Goal: Task Accomplishment & Management: Use online tool/utility

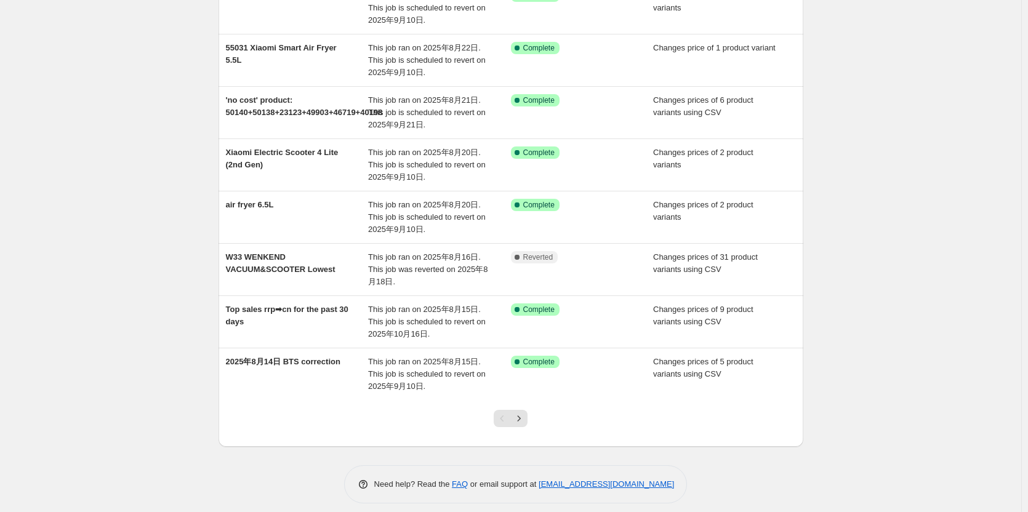
scroll to position [233, 0]
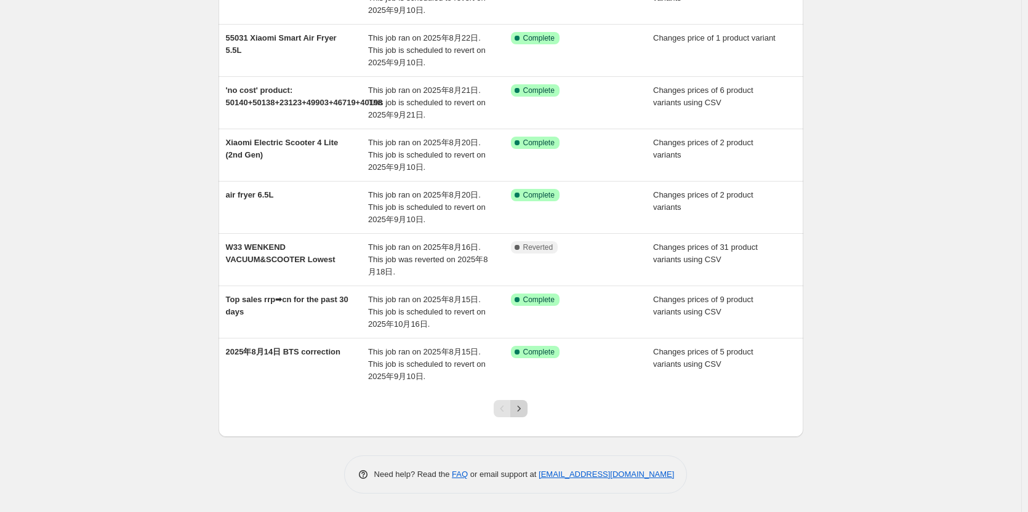
click at [521, 409] on icon "Next" at bounding box center [519, 408] width 12 height 12
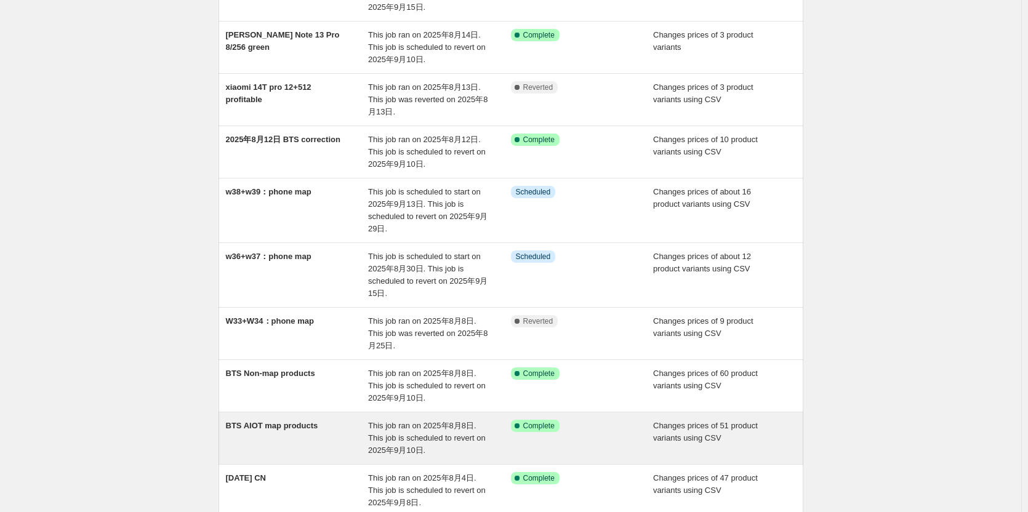
scroll to position [123, 0]
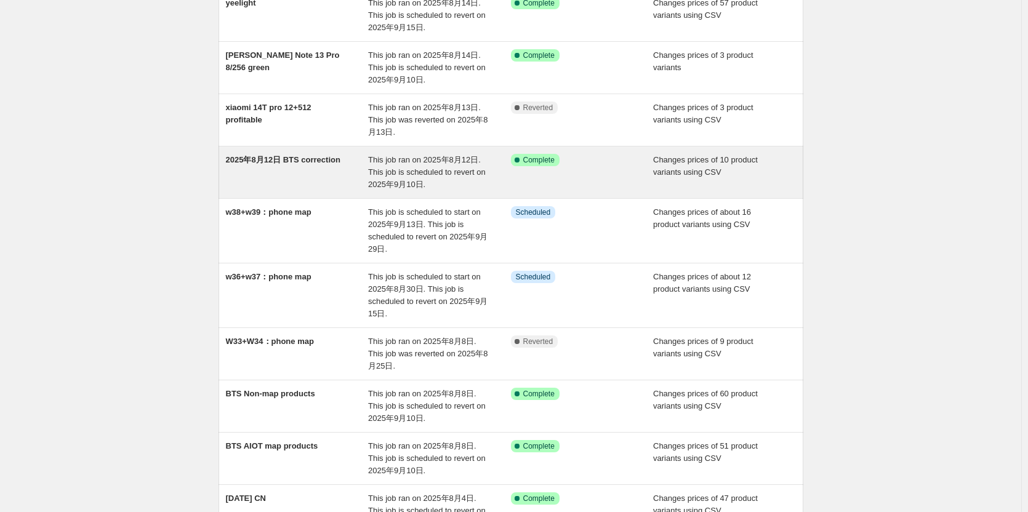
click at [322, 172] on div "2025年8月12日 BTS correction" at bounding box center [297, 172] width 143 height 37
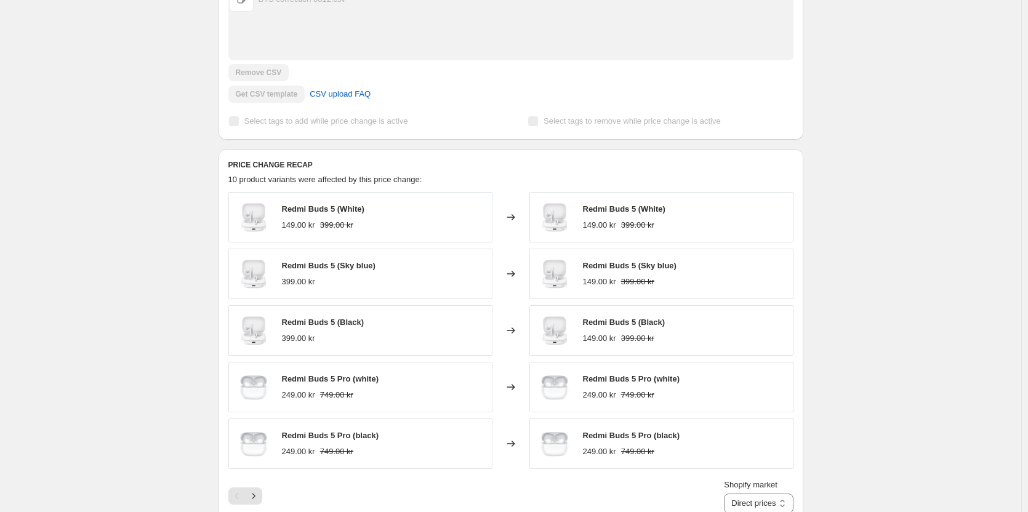
scroll to position [431, 0]
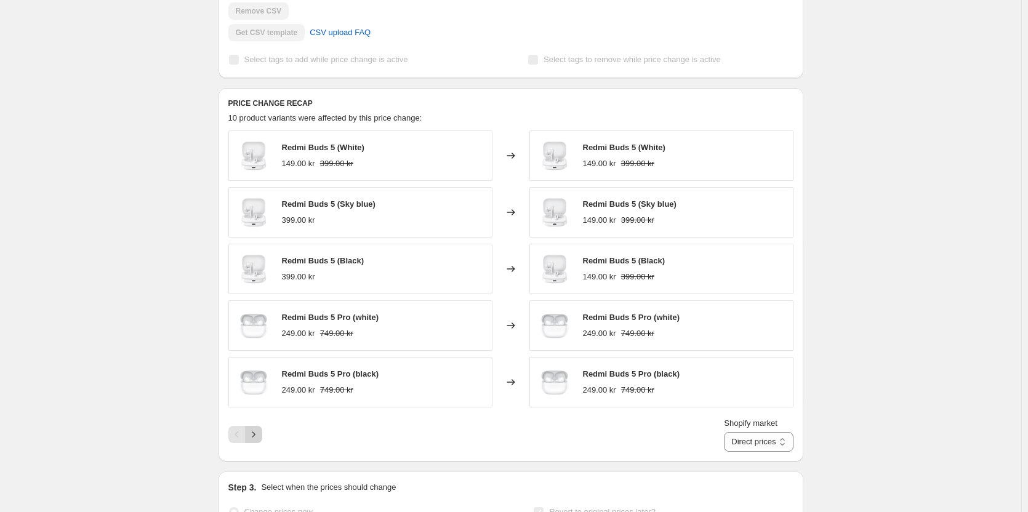
click at [255, 436] on icon "Next" at bounding box center [253, 434] width 12 height 12
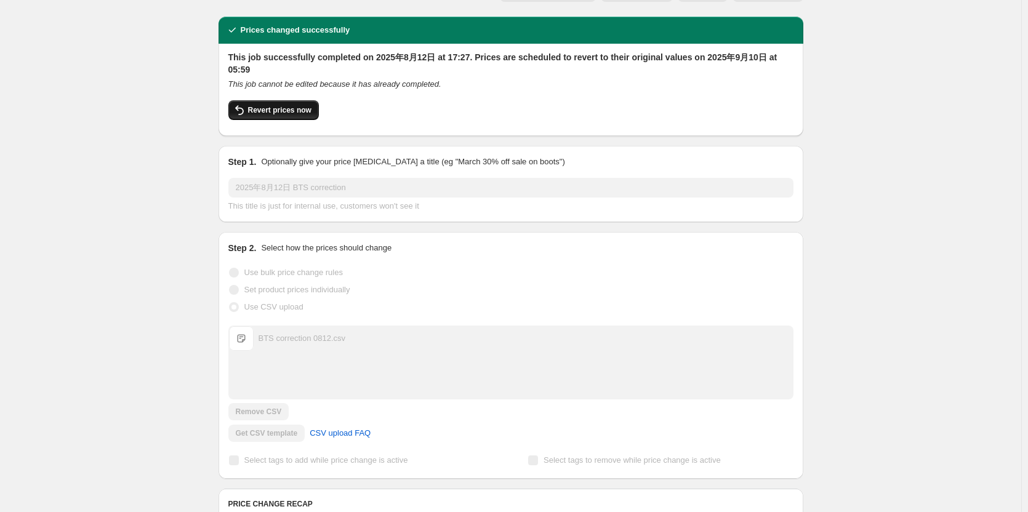
scroll to position [0, 0]
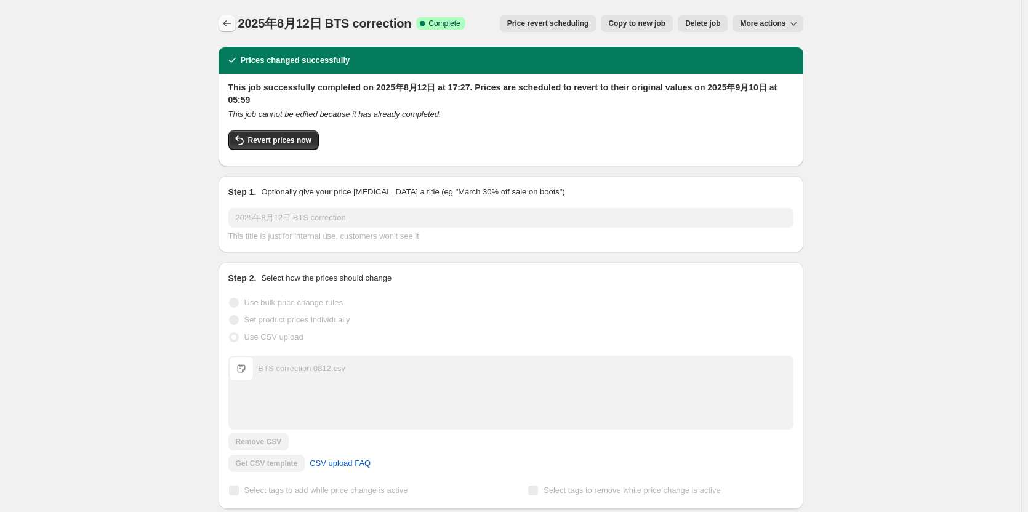
click at [226, 25] on icon "Price change jobs" at bounding box center [227, 23] width 12 height 12
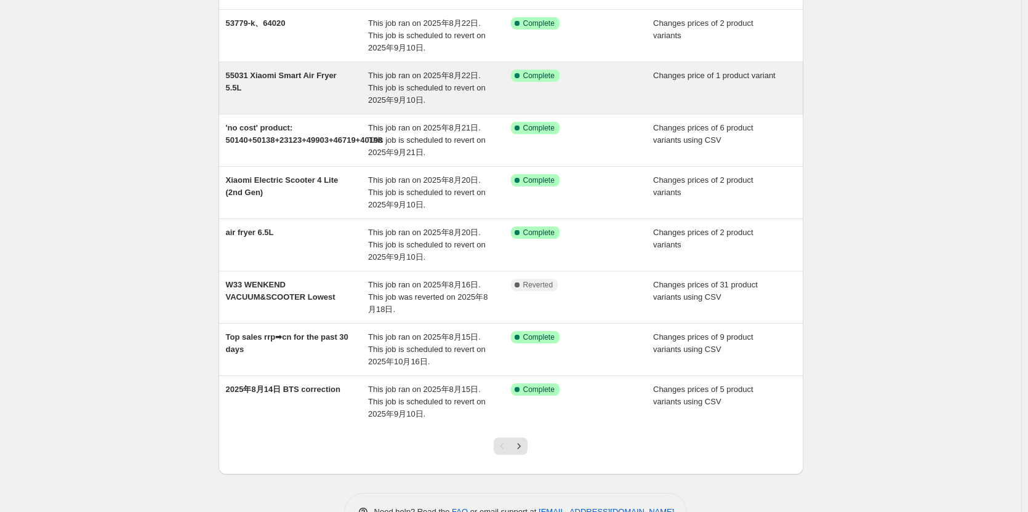
scroll to position [233, 0]
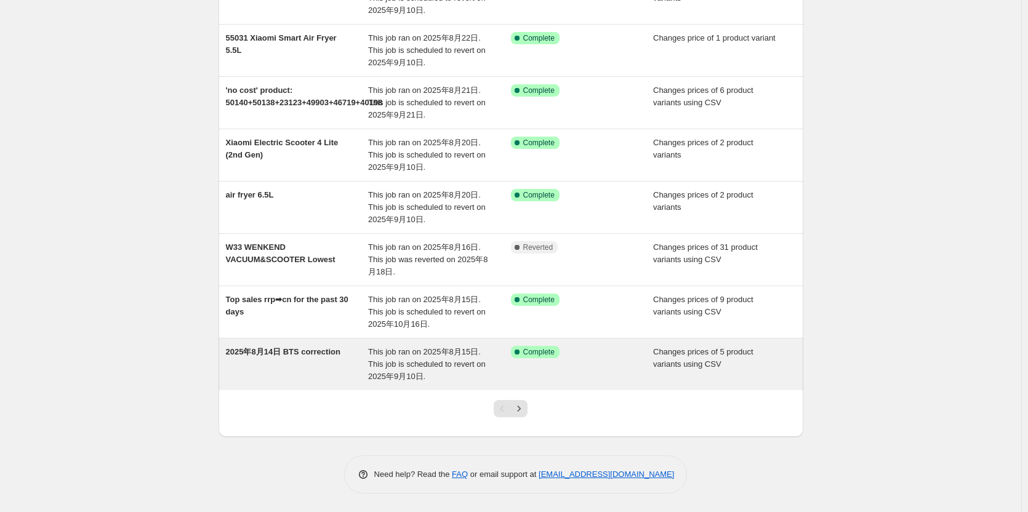
click at [316, 358] on div "2025年8月14日 BTS correction" at bounding box center [297, 364] width 143 height 37
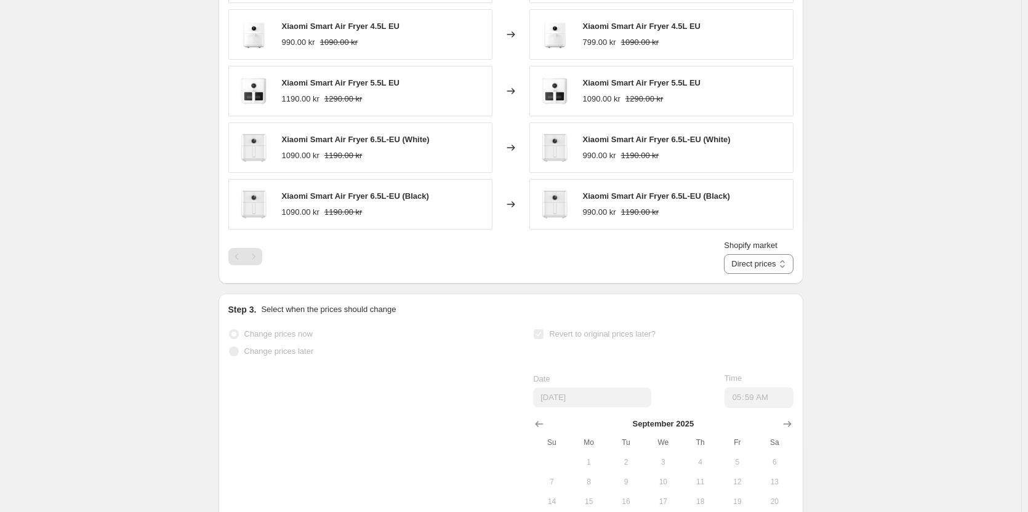
scroll to position [492, 0]
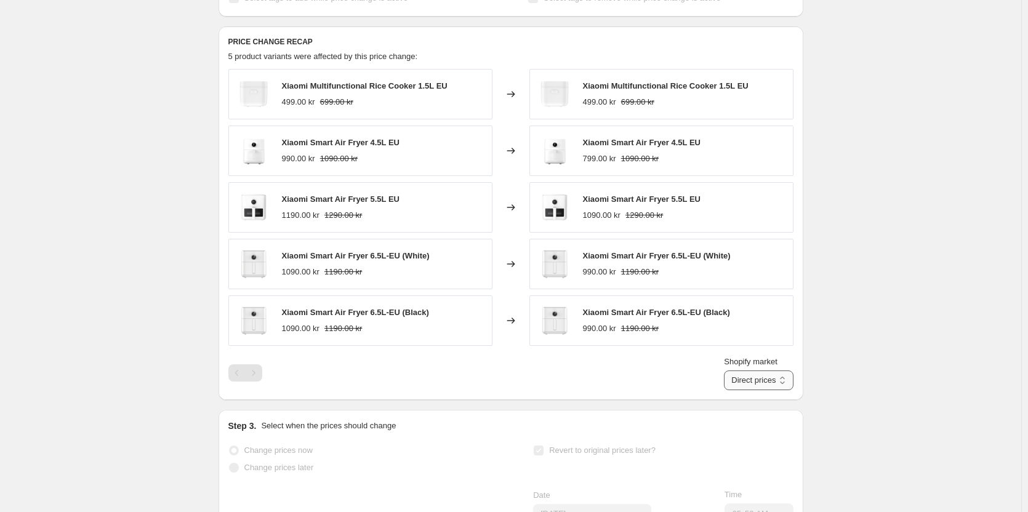
click at [752, 383] on select "Direct prices [GEOGRAPHIC_DATA] [GEOGRAPHIC_DATA] [GEOGRAPHIC_DATA]" at bounding box center [758, 380] width 69 height 20
click at [738, 370] on select "Direct prices [GEOGRAPHIC_DATA] [GEOGRAPHIC_DATA] [GEOGRAPHIC_DATA]" at bounding box center [758, 380] width 69 height 20
click at [771, 377] on select "Direct prices [GEOGRAPHIC_DATA] [GEOGRAPHIC_DATA] [GEOGRAPHIC_DATA]" at bounding box center [739, 380] width 108 height 20
click at [737, 370] on select "Direct prices [GEOGRAPHIC_DATA] [GEOGRAPHIC_DATA] [GEOGRAPHIC_DATA]" at bounding box center [739, 380] width 108 height 20
drag, startPoint x: 765, startPoint y: 376, endPoint x: 766, endPoint y: 387, distance: 11.1
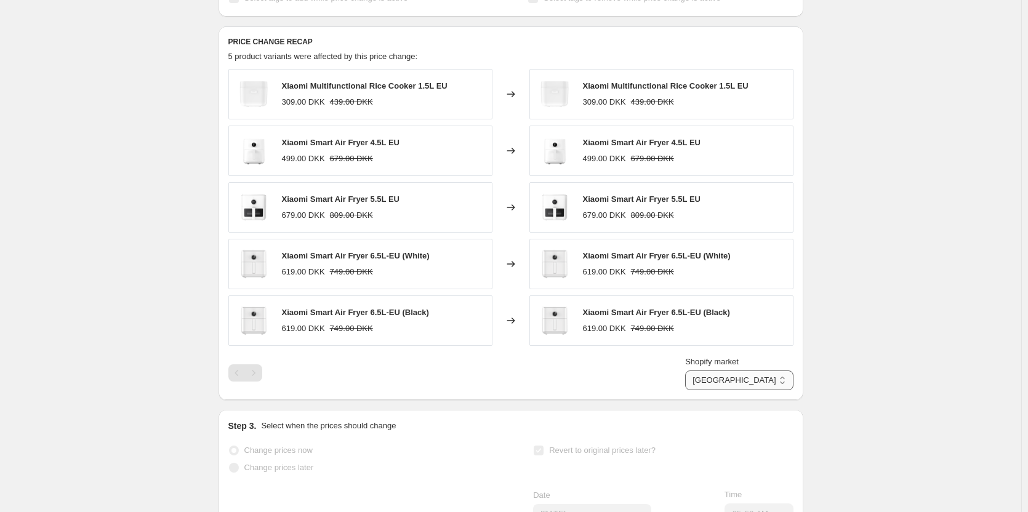
click at [765, 376] on select "Direct prices [GEOGRAPHIC_DATA] [GEOGRAPHIC_DATA] [GEOGRAPHIC_DATA]" at bounding box center [739, 380] width 108 height 20
select select "55491821903"
click at [738, 370] on select "Direct prices [GEOGRAPHIC_DATA] [GEOGRAPHIC_DATA] [GEOGRAPHIC_DATA]" at bounding box center [739, 380] width 108 height 20
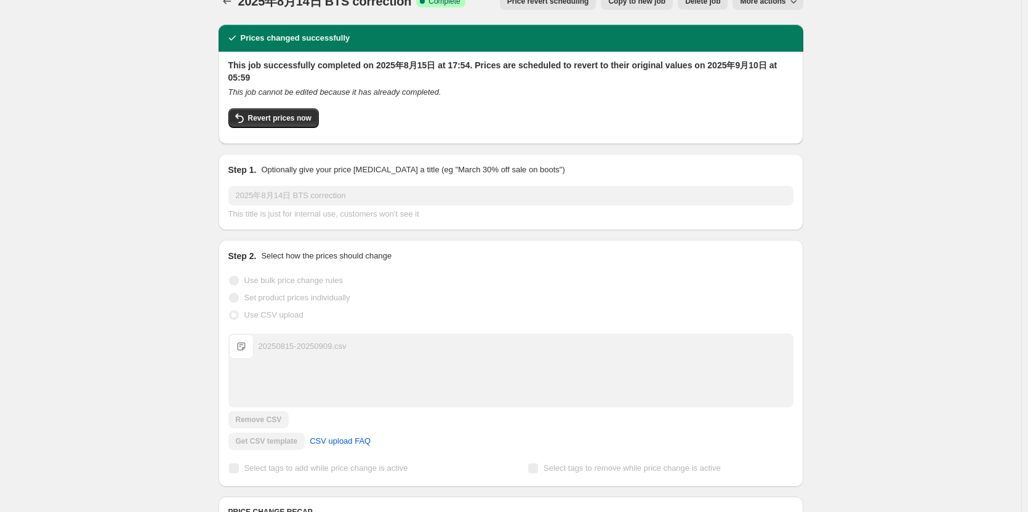
scroll to position [0, 0]
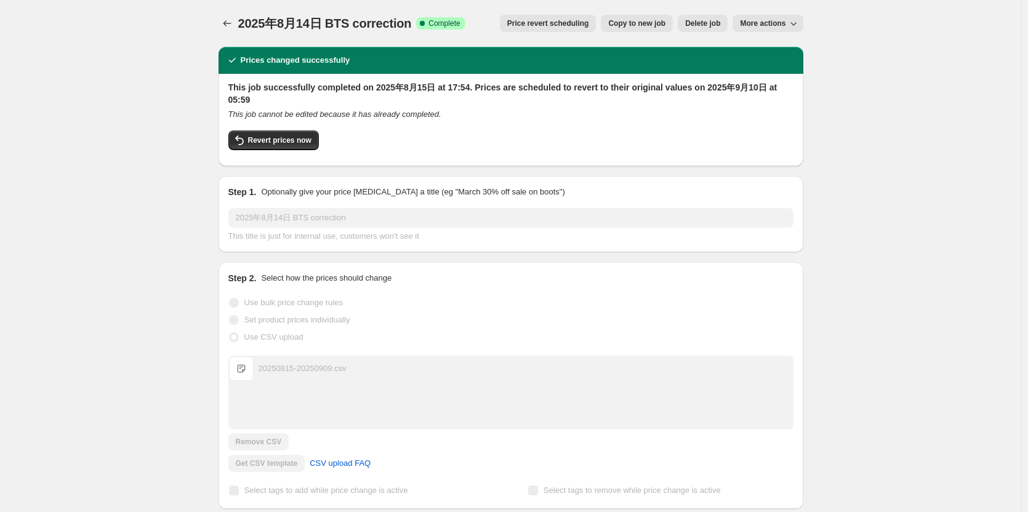
click at [228, 22] on icon "Price change jobs" at bounding box center [227, 23] width 8 height 6
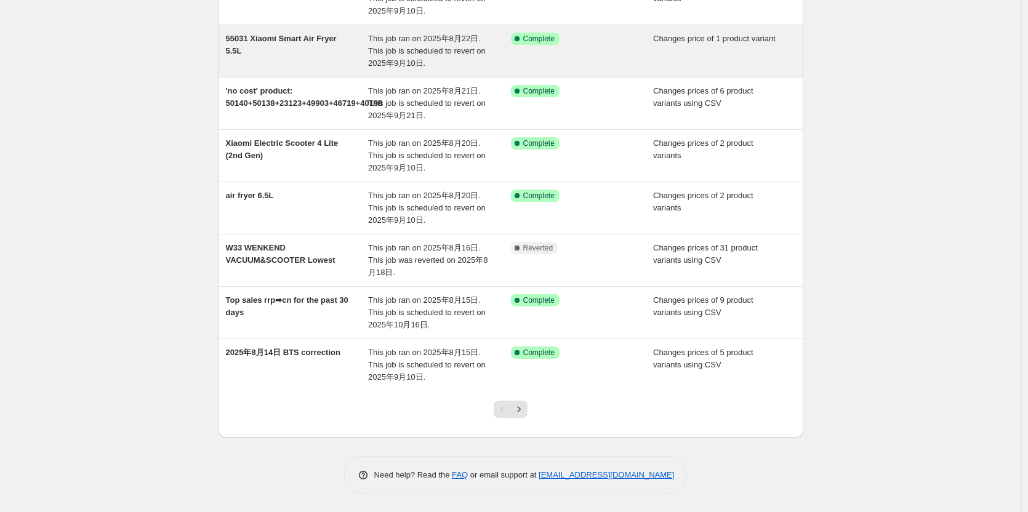
scroll to position [233, 0]
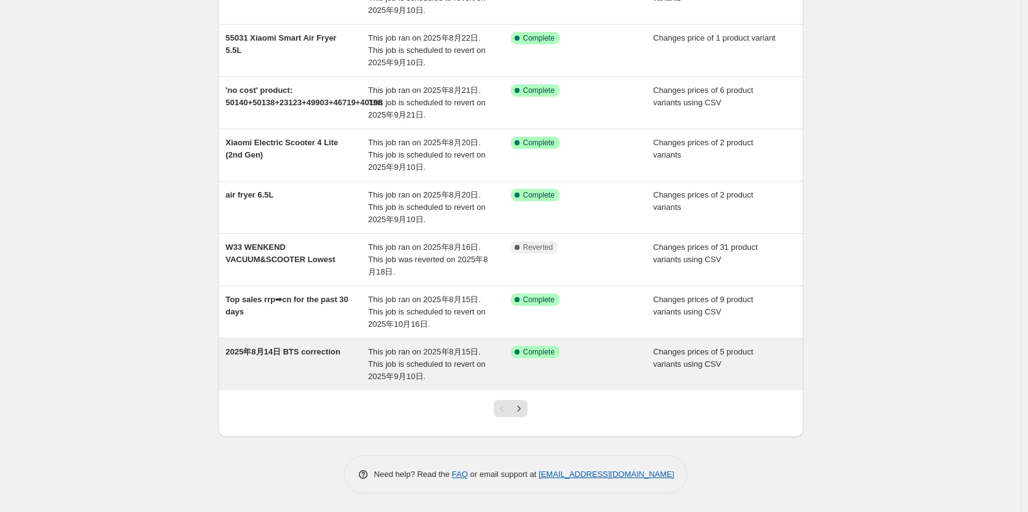
click at [288, 351] on span "2025年8月14日 BTS correction" at bounding box center [283, 351] width 114 height 9
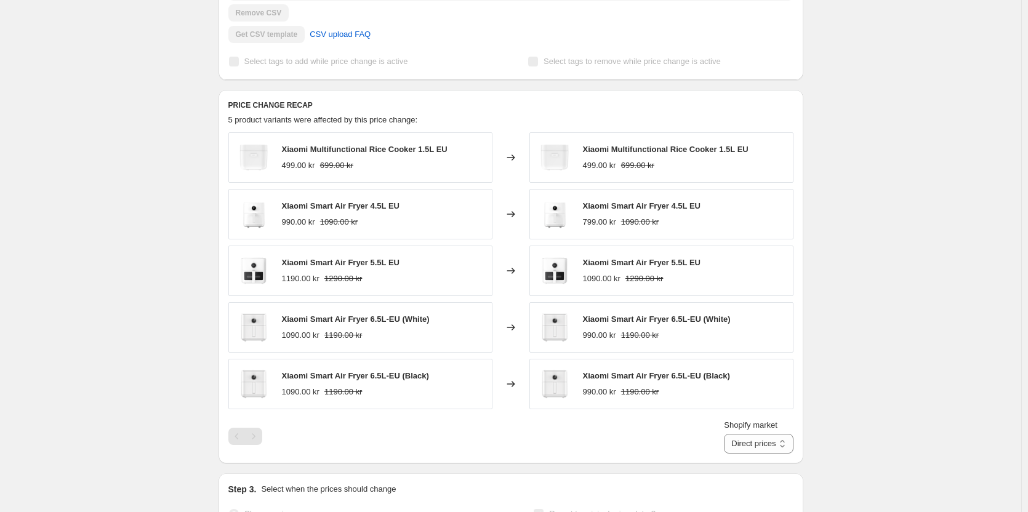
scroll to position [431, 0]
click at [748, 440] on select "Direct prices [GEOGRAPHIC_DATA] [GEOGRAPHIC_DATA] [GEOGRAPHIC_DATA]" at bounding box center [758, 442] width 69 height 20
select select "55491821903"
click at [738, 432] on select "Direct prices [GEOGRAPHIC_DATA] [GEOGRAPHIC_DATA] [GEOGRAPHIC_DATA]" at bounding box center [758, 442] width 69 height 20
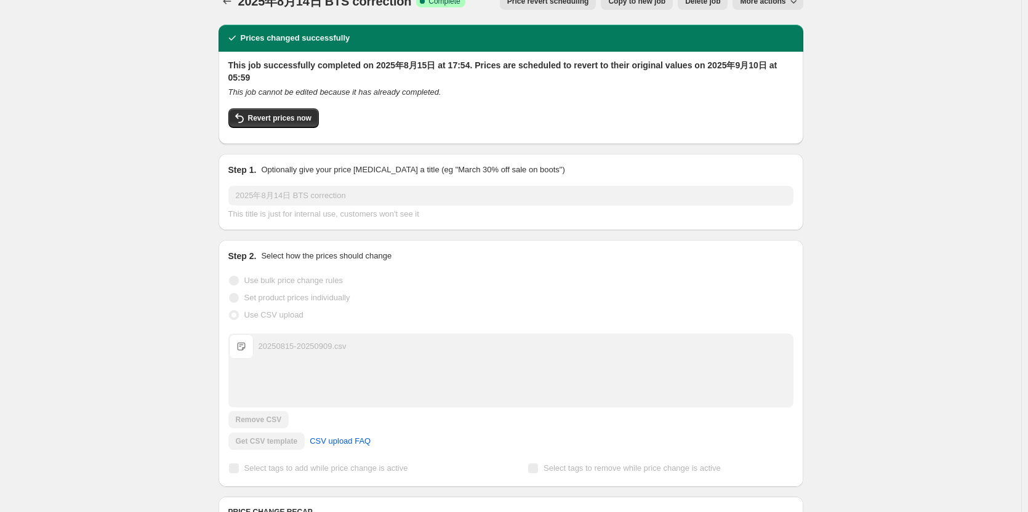
scroll to position [0, 0]
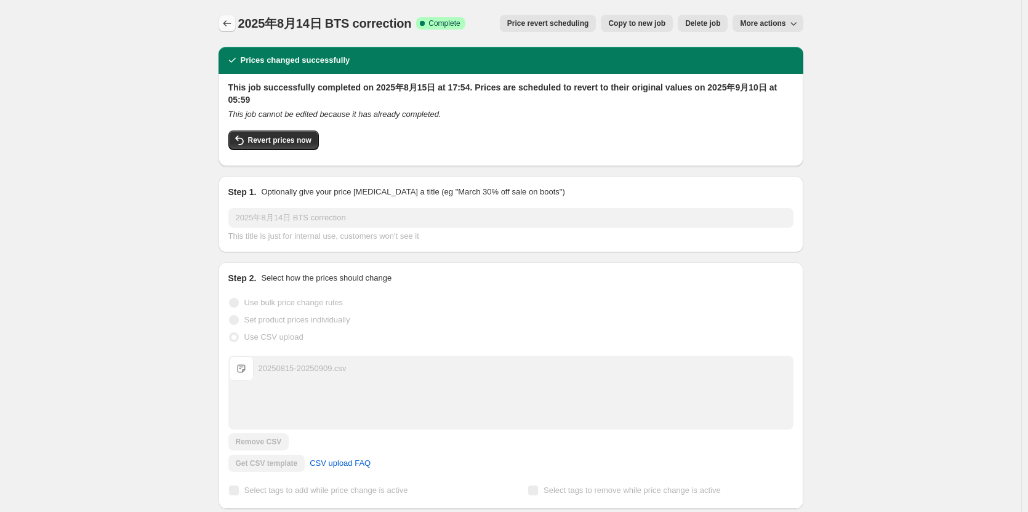
click at [222, 22] on button "Price change jobs" at bounding box center [226, 23] width 17 height 17
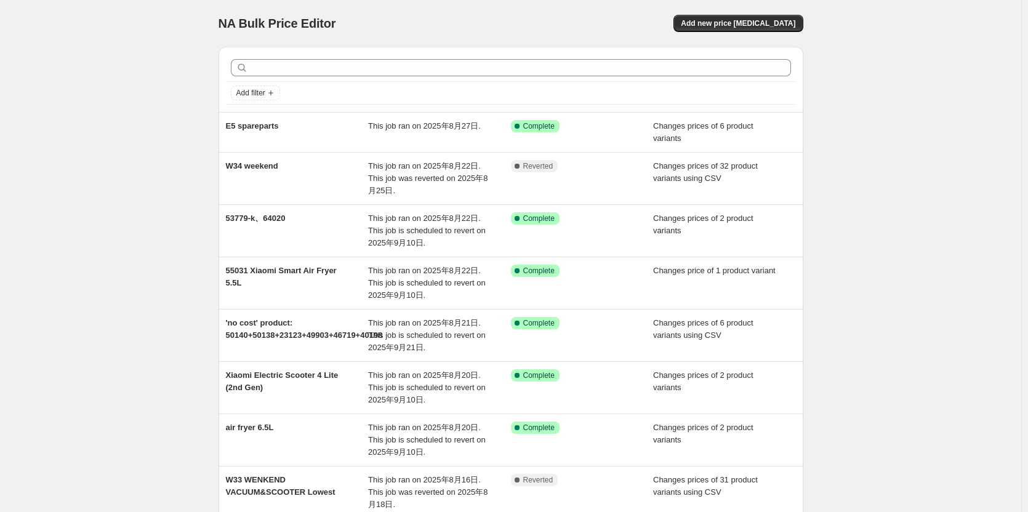
click at [164, 132] on div "NA Bulk Price Editor. This page is ready NA Bulk Price Editor Add new price [ME…" at bounding box center [510, 372] width 1021 height 745
click at [717, 26] on span "Add new price [MEDICAL_DATA]" at bounding box center [738, 23] width 114 height 10
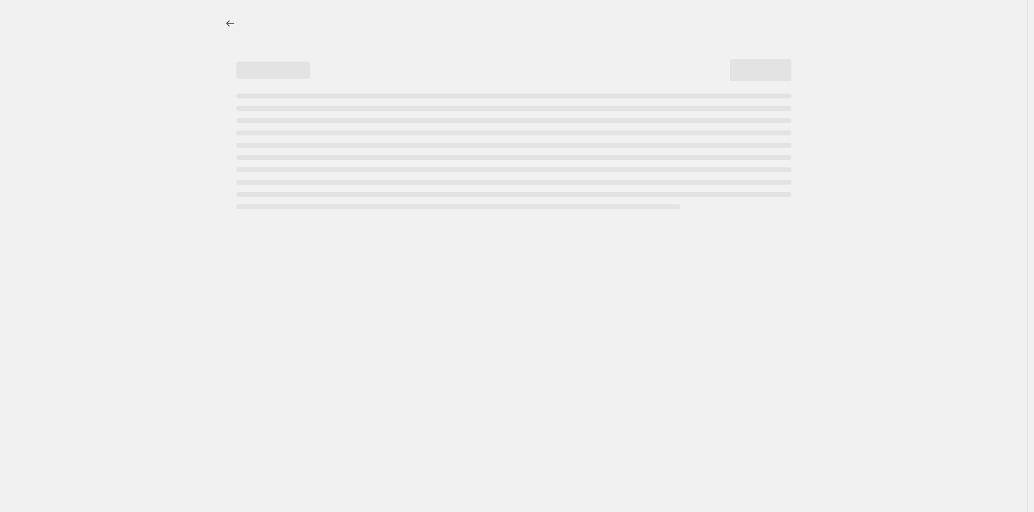
select select "percentage"
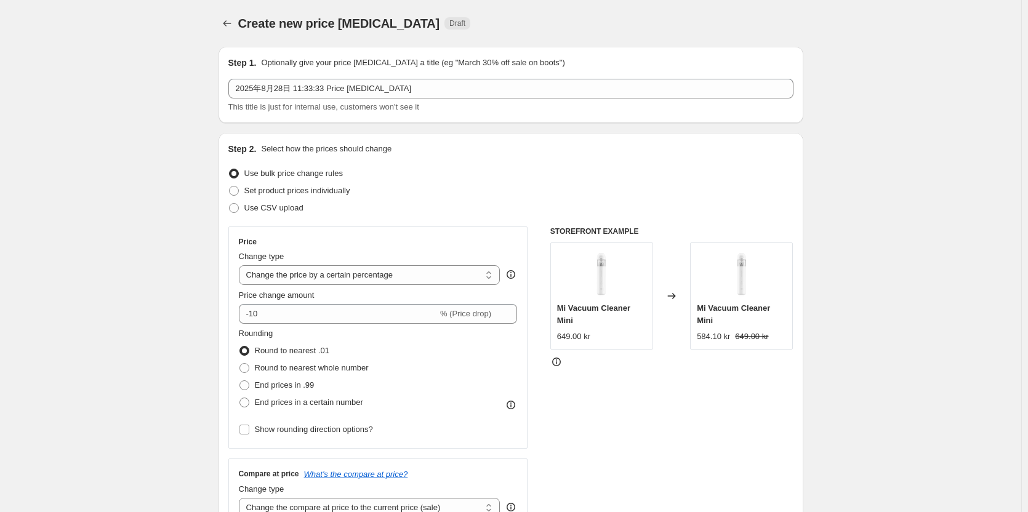
click at [238, 23] on div at bounding box center [228, 23] width 20 height 17
click at [233, 24] on icon "Price change jobs" at bounding box center [227, 23] width 12 height 12
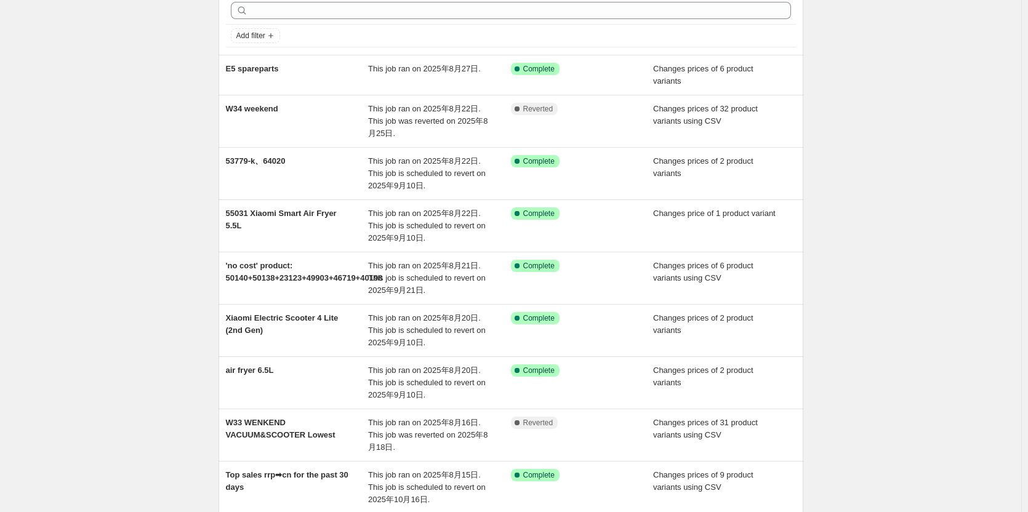
scroll to position [233, 0]
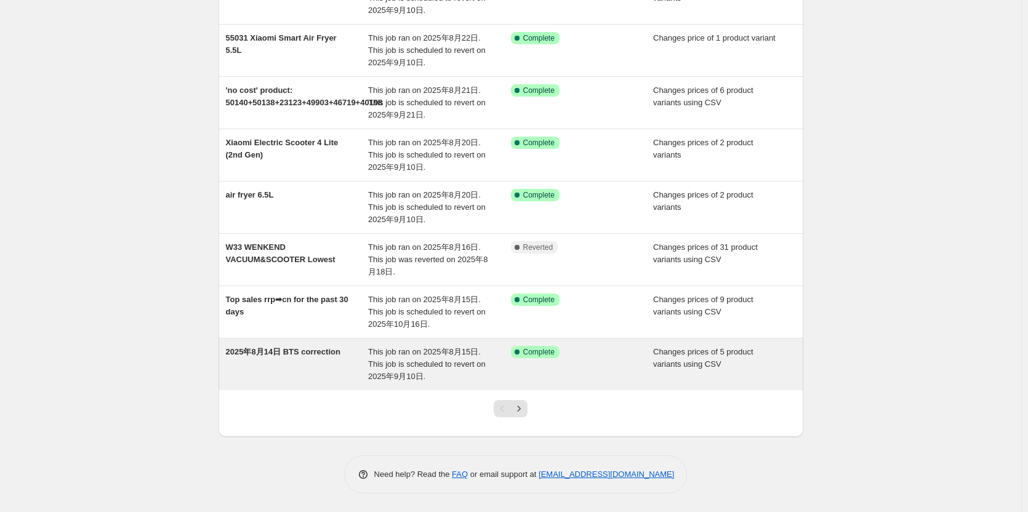
click at [289, 357] on div "2025年8月14日 BTS correction" at bounding box center [297, 364] width 143 height 37
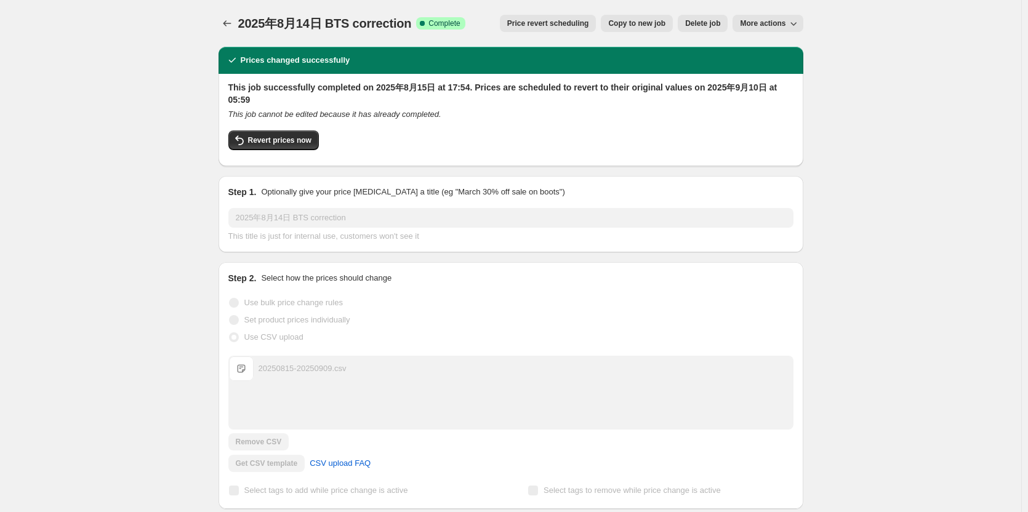
click at [223, 14] on div "2025年8月14日 BTS correction. This page is ready 2025年8月14日 BTS correction Success…" at bounding box center [510, 23] width 585 height 47
click at [226, 24] on icon "Price change jobs" at bounding box center [227, 23] width 12 height 12
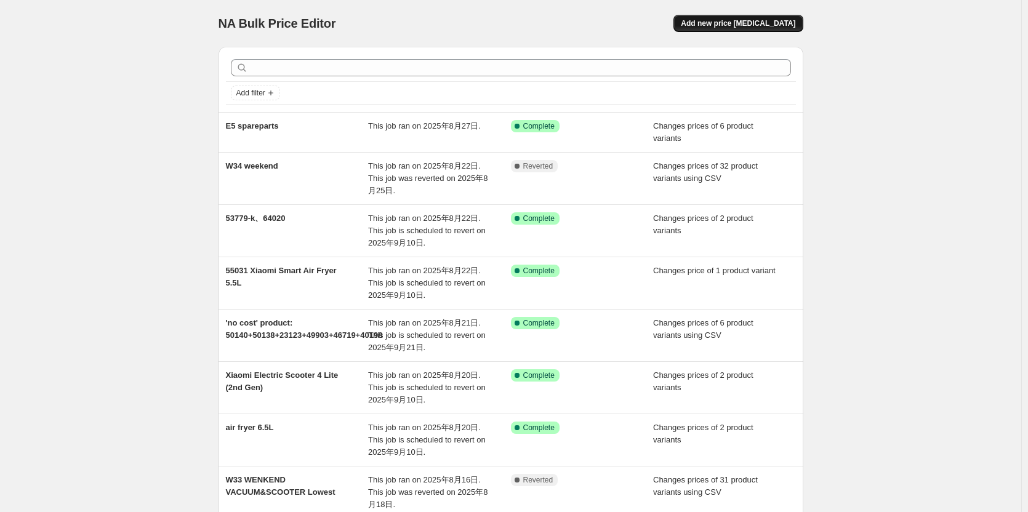
click at [766, 27] on span "Add new price [MEDICAL_DATA]" at bounding box center [738, 23] width 114 height 10
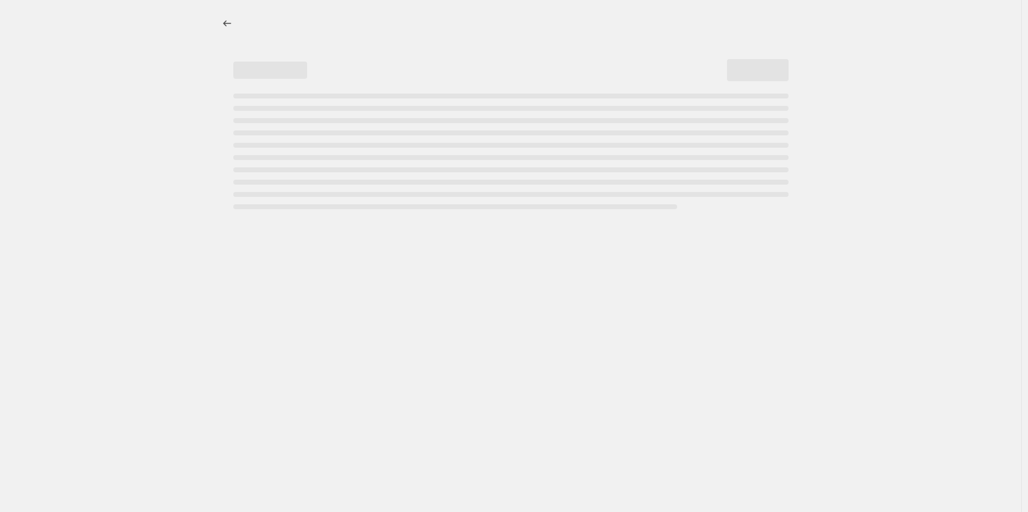
select select "percentage"
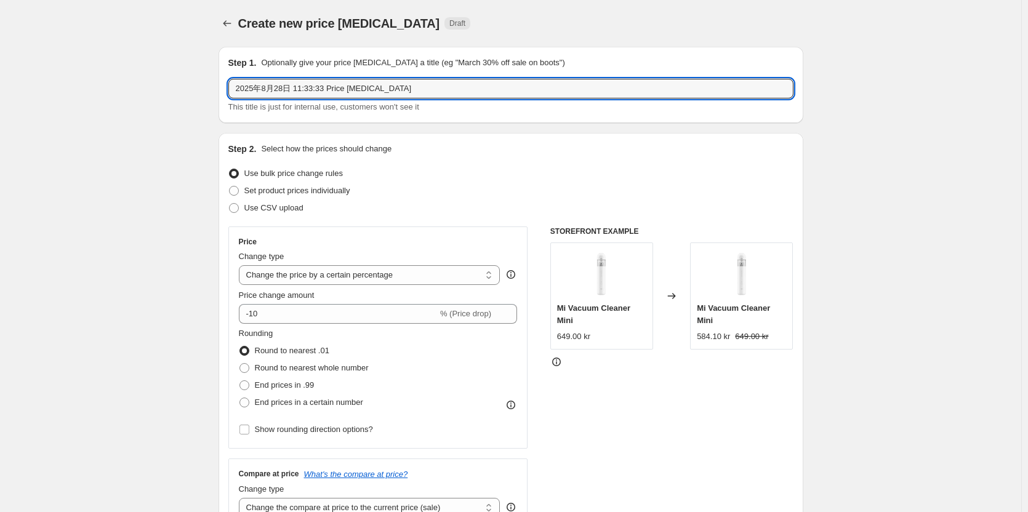
drag, startPoint x: 418, startPoint y: 87, endPoint x: -9, endPoint y: 86, distance: 426.5
click at [0, 86] on html "Home Settings Plans Skip to content Create new price [MEDICAL_DATA]. This page …" at bounding box center [514, 256] width 1028 height 512
click at [355, 87] on input "58370" at bounding box center [510, 89] width 565 height 20
paste input "Xiaomi Multifunctional Rice Cooker 1.5L EU"
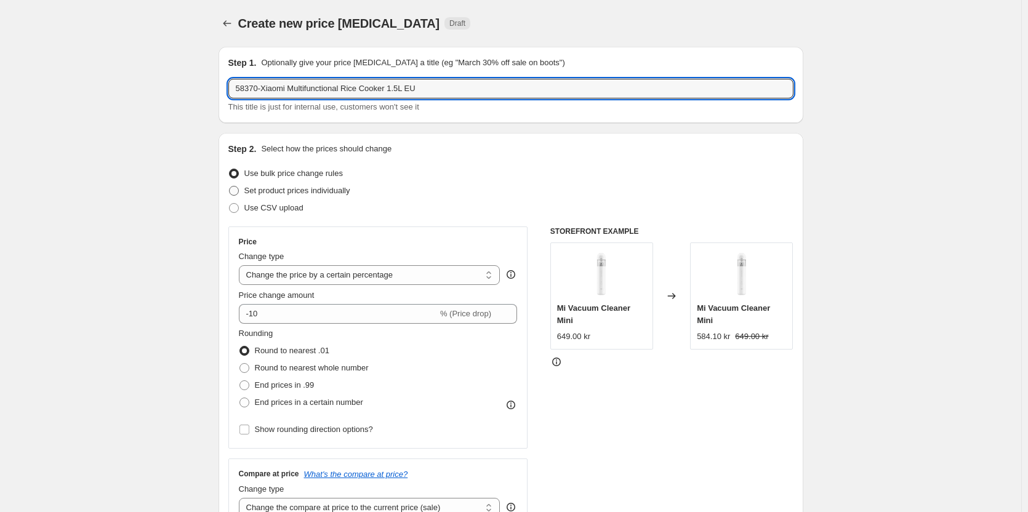
type input "58370-Xiaomi Multifunctional Rice Cooker 1.5L EU"
click at [321, 193] on span "Set product prices individually" at bounding box center [297, 190] width 106 height 9
click at [230, 186] on input "Set product prices individually" at bounding box center [229, 186] width 1 height 1
radio input "true"
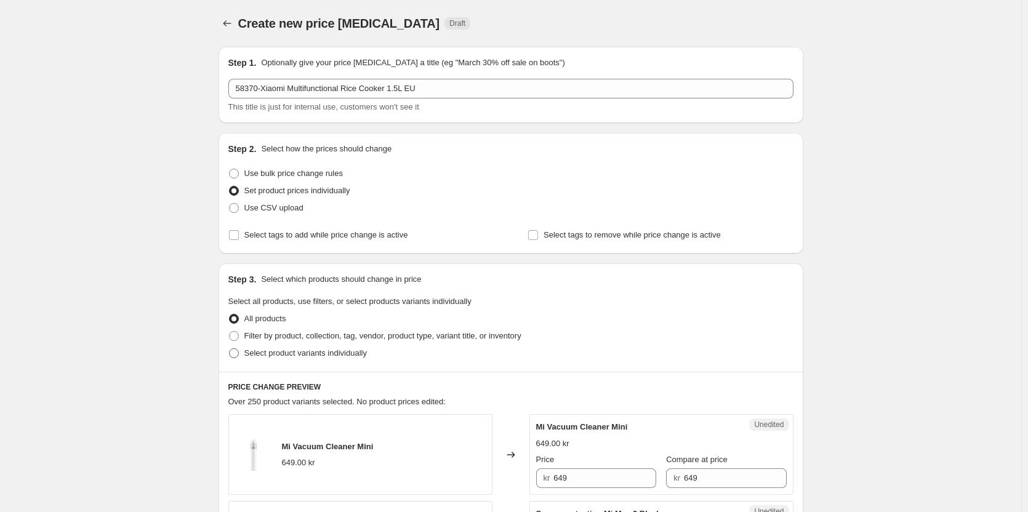
click at [288, 352] on span "Select product variants individually" at bounding box center [305, 352] width 122 height 9
click at [230, 349] on input "Select product variants individually" at bounding box center [229, 348] width 1 height 1
radio input "true"
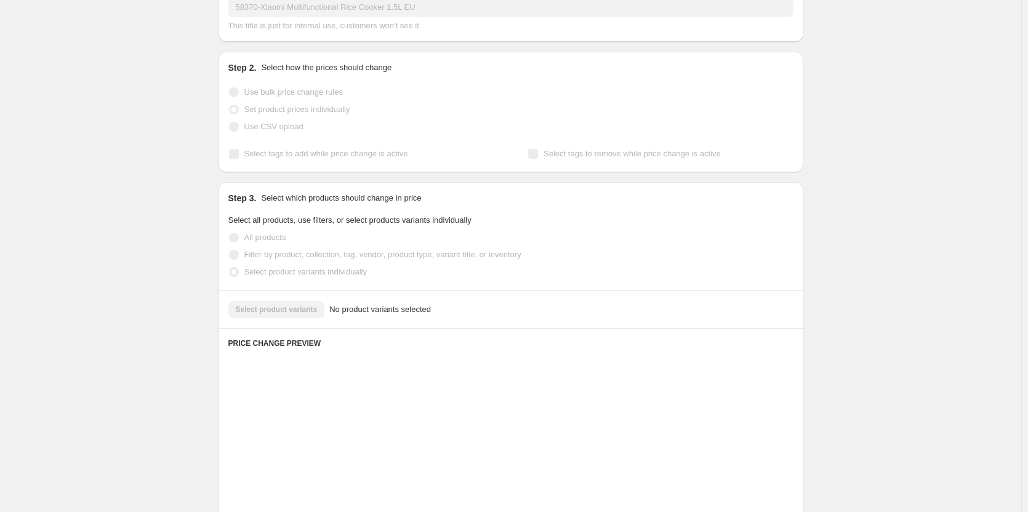
scroll to position [123, 0]
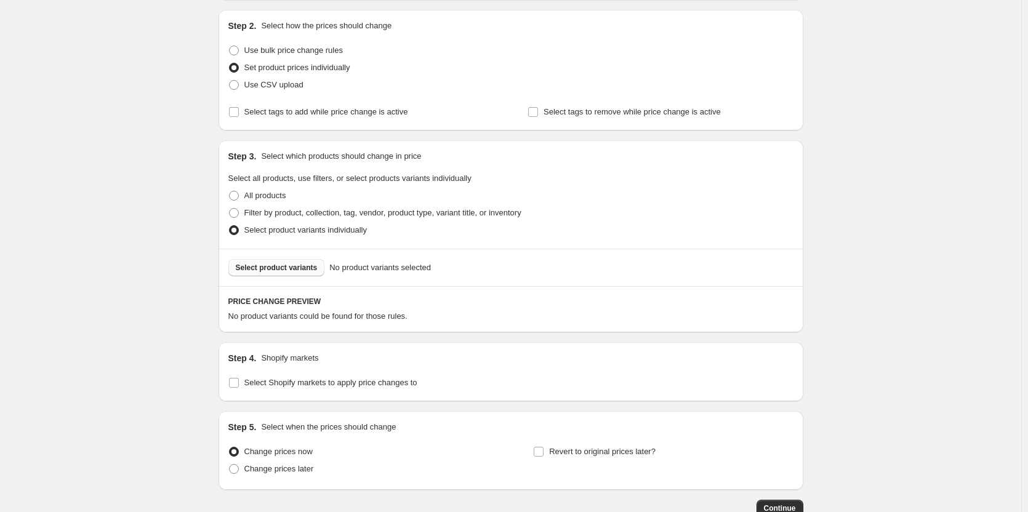
click at [304, 267] on span "Select product variants" at bounding box center [277, 268] width 82 height 10
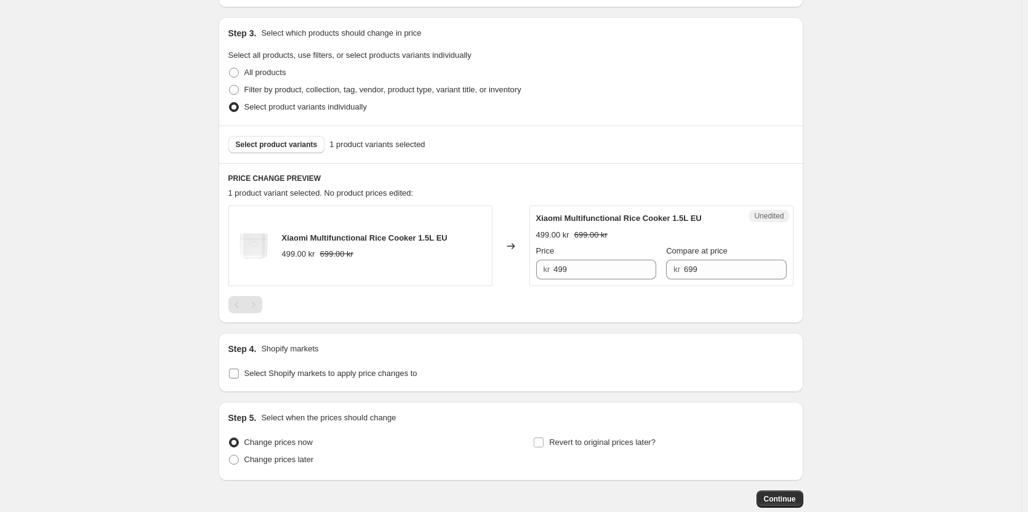
click at [328, 379] on span "Select Shopify markets to apply price changes to" at bounding box center [330, 373] width 173 height 12
click at [239, 378] on input "Select Shopify markets to apply price changes to" at bounding box center [234, 374] width 10 height 10
checkbox input "true"
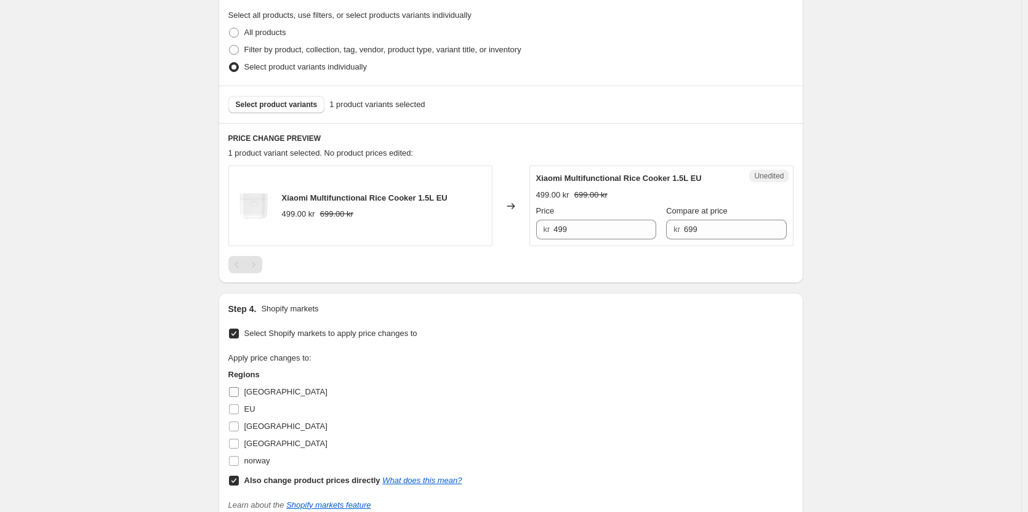
scroll to position [308, 0]
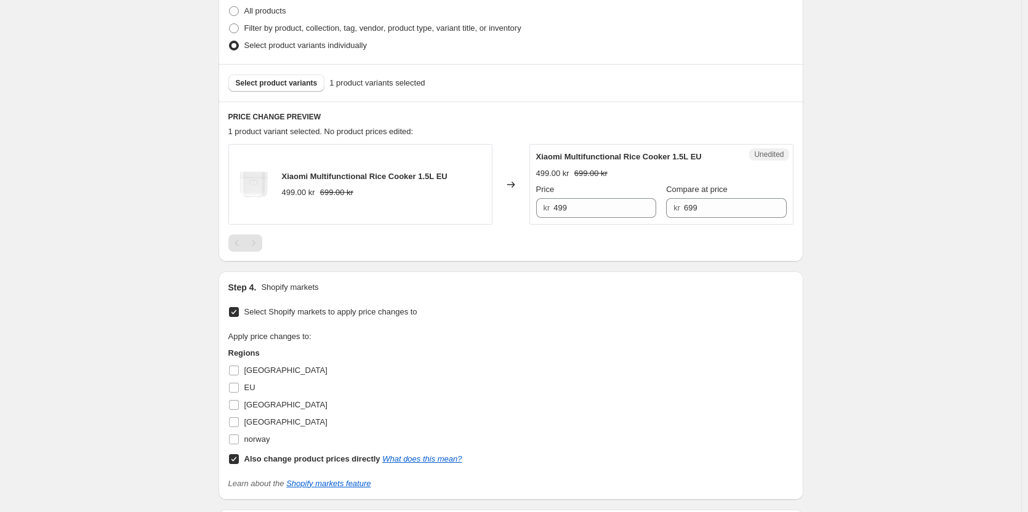
click at [275, 370] on span "[GEOGRAPHIC_DATA]" at bounding box center [285, 370] width 83 height 9
click at [239, 370] on input "[GEOGRAPHIC_DATA]" at bounding box center [234, 371] width 10 height 10
checkbox input "true"
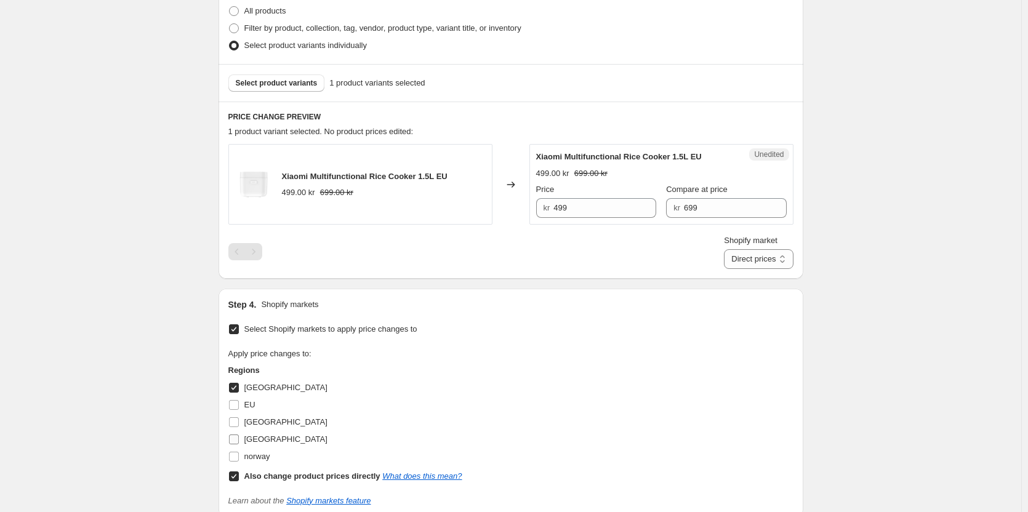
click at [260, 426] on span "[GEOGRAPHIC_DATA]" at bounding box center [285, 421] width 83 height 9
click at [239, 426] on input "[GEOGRAPHIC_DATA]" at bounding box center [234, 422] width 10 height 10
checkbox input "true"
click at [262, 440] on span "[GEOGRAPHIC_DATA]" at bounding box center [285, 438] width 83 height 9
click at [239, 440] on input "[GEOGRAPHIC_DATA]" at bounding box center [234, 439] width 10 height 10
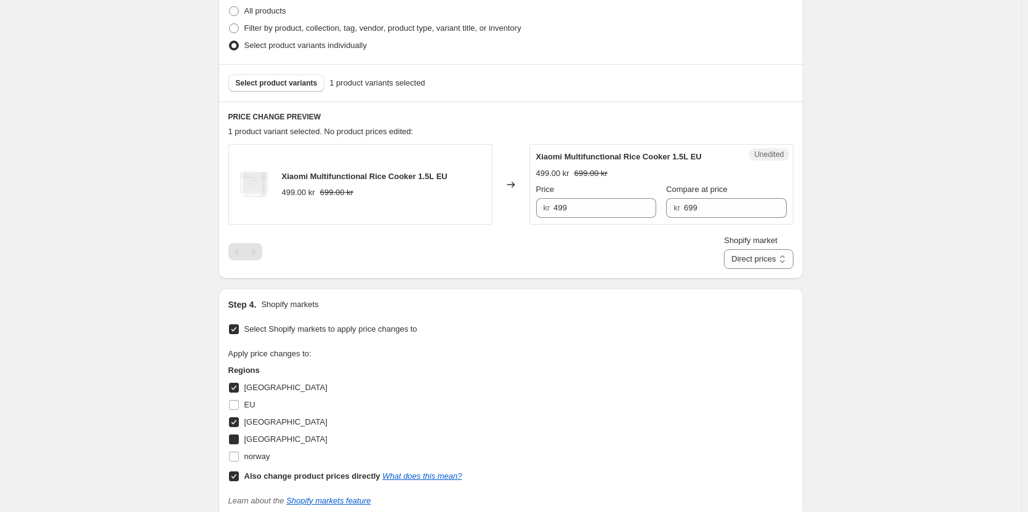
checkbox input "true"
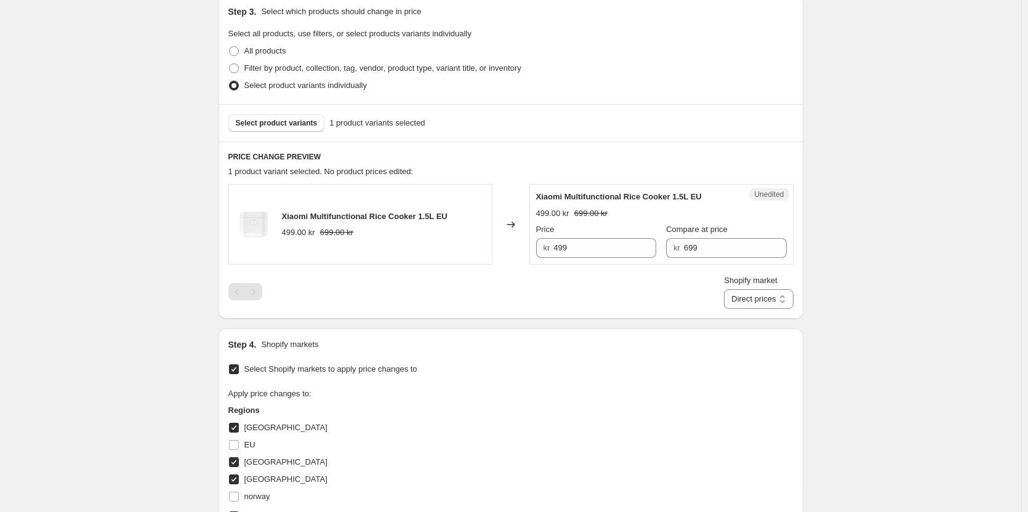
scroll to position [246, 0]
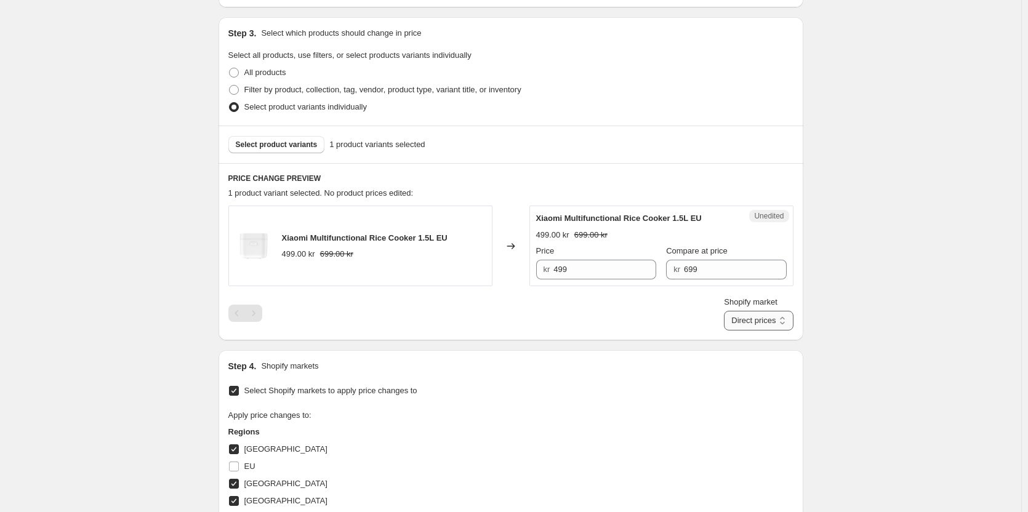
click at [756, 324] on select "Direct prices [GEOGRAPHIC_DATA] [GEOGRAPHIC_DATA] [GEOGRAPHIC_DATA]" at bounding box center [758, 321] width 69 height 20
click at [738, 330] on select "Direct prices [GEOGRAPHIC_DATA] [GEOGRAPHIC_DATA] [GEOGRAPHIC_DATA]" at bounding box center [758, 321] width 69 height 20
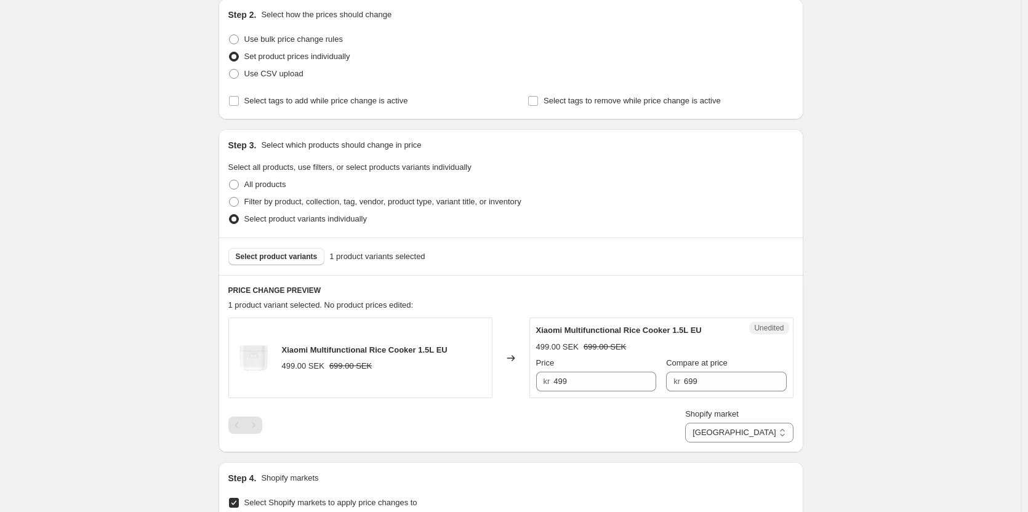
scroll to position [257, 0]
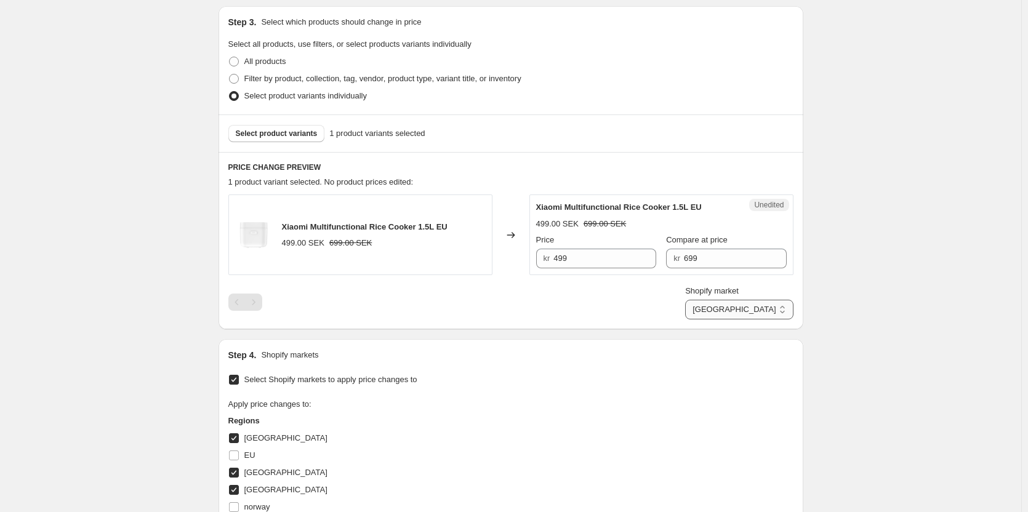
click at [767, 310] on select "Direct prices [GEOGRAPHIC_DATA] [GEOGRAPHIC_DATA] [GEOGRAPHIC_DATA]" at bounding box center [739, 310] width 108 height 20
select select "13296369893"
click at [737, 319] on select "Direct prices [GEOGRAPHIC_DATA] [GEOGRAPHIC_DATA] [GEOGRAPHIC_DATA]" at bounding box center [739, 310] width 108 height 20
drag, startPoint x: 586, startPoint y: 259, endPoint x: 486, endPoint y: 255, distance: 100.4
click at [486, 256] on div "Xiaomi Multifunctional Rice Cooker 1.5L EU 309.00 DKK 439.00 DKK Changed to Une…" at bounding box center [510, 234] width 565 height 81
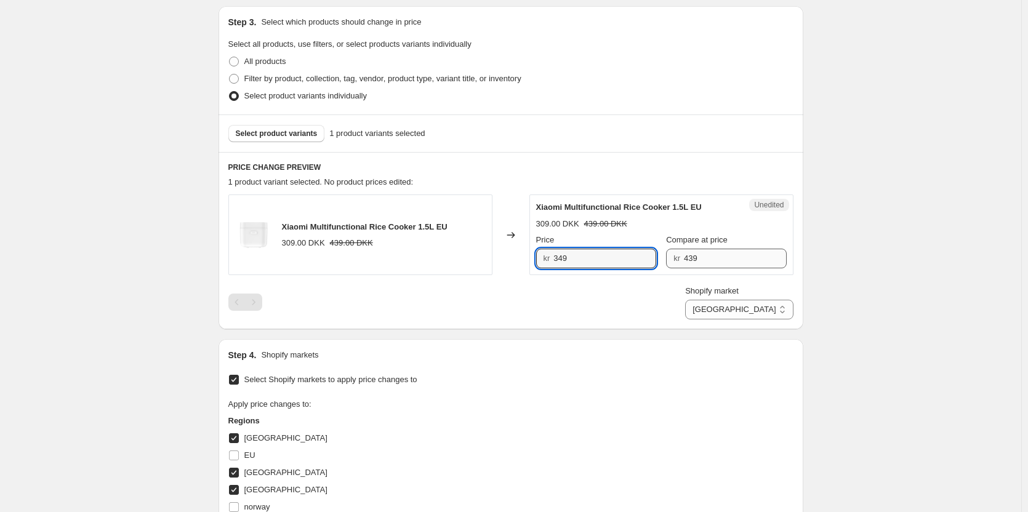
type input "349"
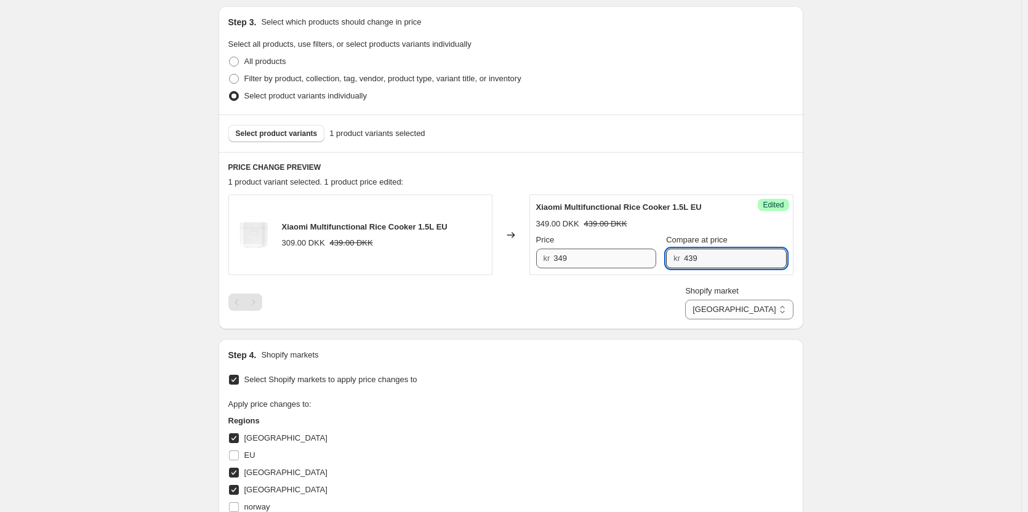
drag, startPoint x: 726, startPoint y: 260, endPoint x: 614, endPoint y: 255, distance: 112.1
click at [614, 255] on div "Price kr 349 Compare at price kr 439" at bounding box center [661, 251] width 250 height 34
type input "469"
click at [664, 325] on div "PRICE CHANGE PREVIEW 1 product variant selected. 1 product price edited: Xiaomi…" at bounding box center [510, 240] width 585 height 177
click at [757, 313] on select "Direct prices [GEOGRAPHIC_DATA] [GEOGRAPHIC_DATA] [GEOGRAPHIC_DATA]" at bounding box center [739, 310] width 108 height 20
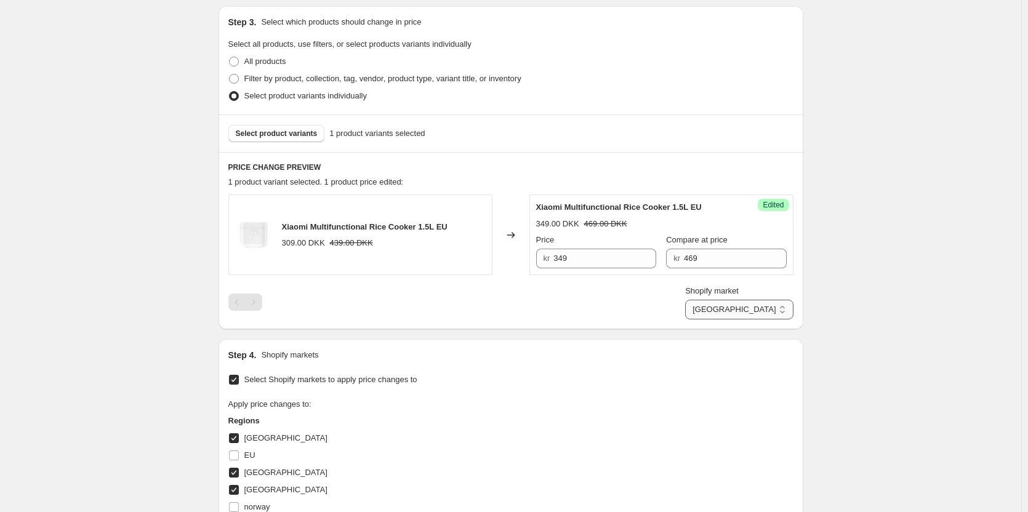
select select "55491821903"
click at [738, 319] on select "Direct prices [GEOGRAPHIC_DATA] [GEOGRAPHIC_DATA] [GEOGRAPHIC_DATA]" at bounding box center [739, 310] width 108 height 20
drag, startPoint x: 590, startPoint y: 258, endPoint x: 478, endPoint y: 258, distance: 112.0
click at [478, 258] on div "Xiaomi Multifunctional Rice Cooker 1.5L EU 28.90 EUR 63.90 EUR Changed to Unedi…" at bounding box center [510, 234] width 565 height 81
type input "45.9"
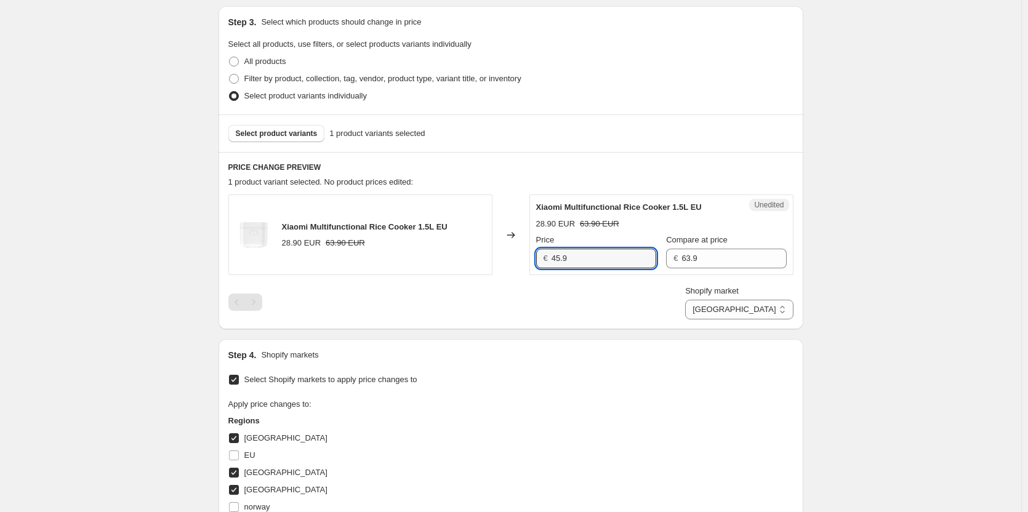
click at [646, 319] on div "PRICE CHANGE PREVIEW 1 product variant selected. No product prices edited: Xiao…" at bounding box center [510, 240] width 585 height 177
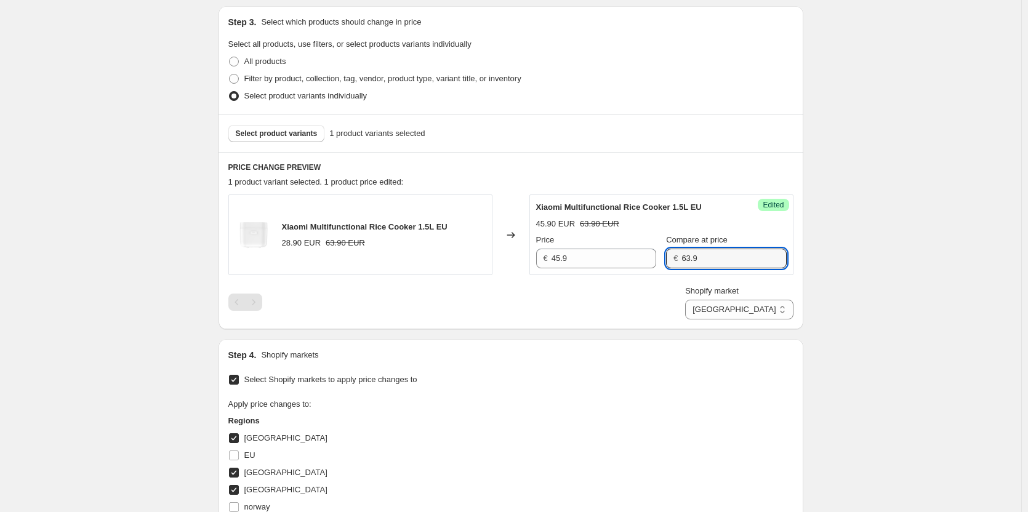
drag, startPoint x: 714, startPoint y: 262, endPoint x: 621, endPoint y: 276, distance: 94.6
click at [621, 275] on div "Success Edited [PERSON_NAME] Multifunctional Rice Cooker 1.5L EU 45.90 EUR 63.9…" at bounding box center [661, 234] width 264 height 81
type input "65.9"
click at [619, 288] on div "Shopify market Direct prices [GEOGRAPHIC_DATA] [GEOGRAPHIC_DATA] [GEOGRAPHIC_DA…" at bounding box center [510, 302] width 565 height 34
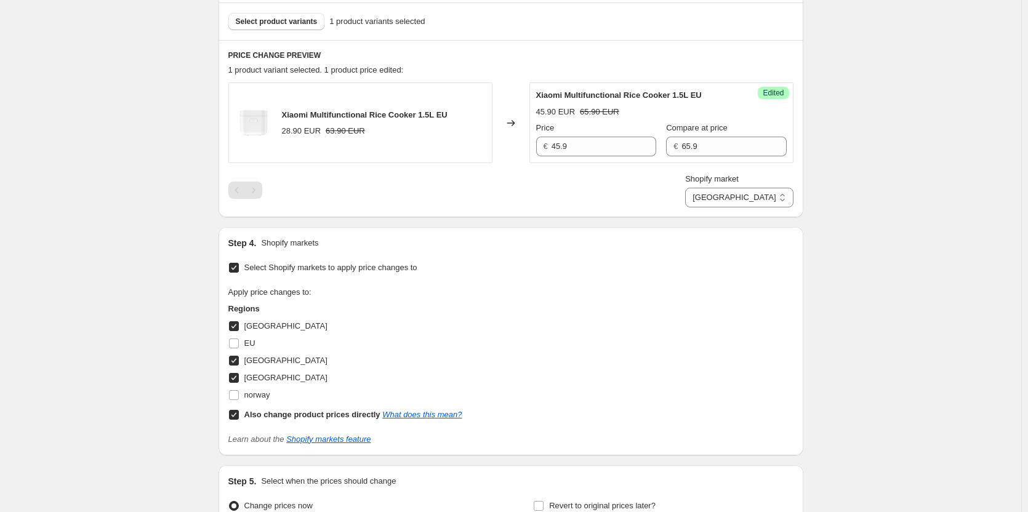
scroll to position [503, 0]
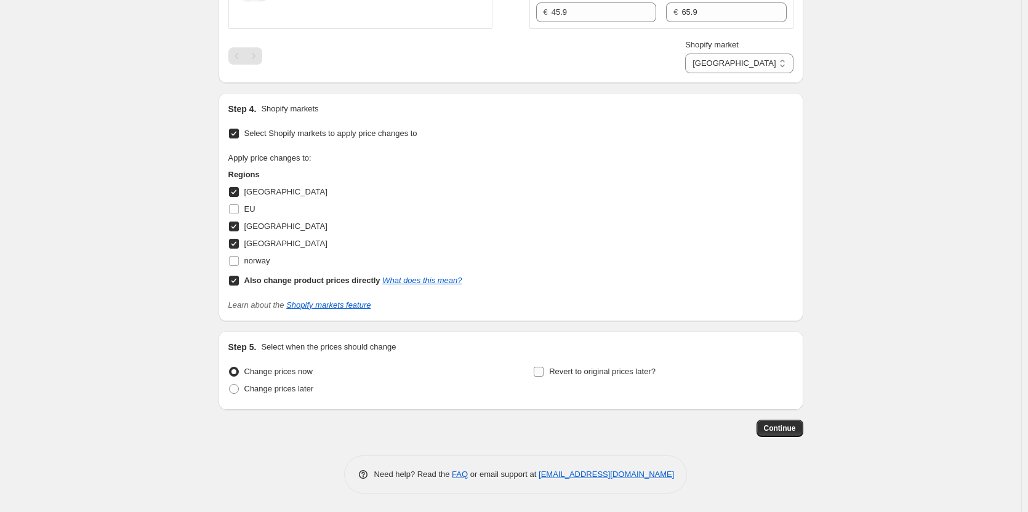
click at [601, 374] on span "Revert to original prices later?" at bounding box center [602, 371] width 106 height 9
click at [543, 374] on input "Revert to original prices later?" at bounding box center [539, 372] width 10 height 10
checkbox input "true"
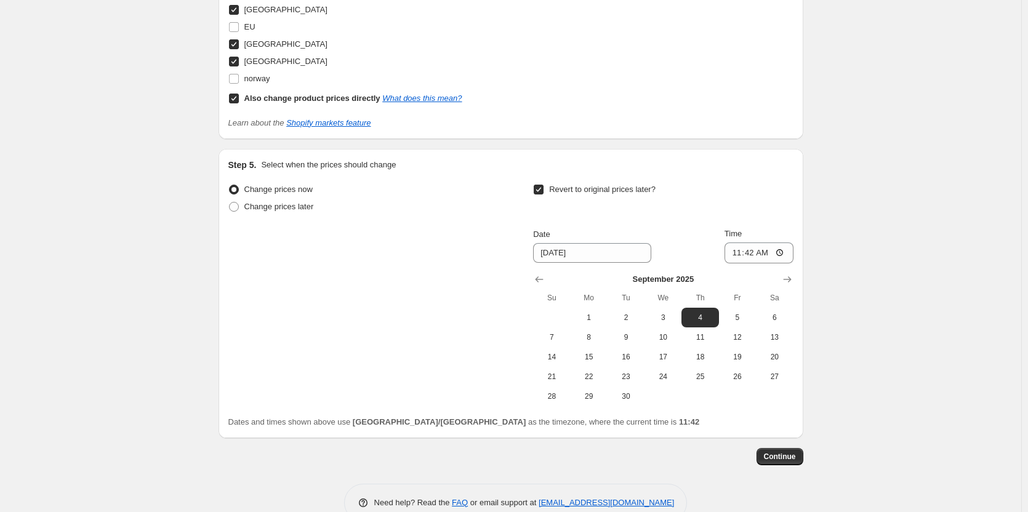
scroll to position [688, 0]
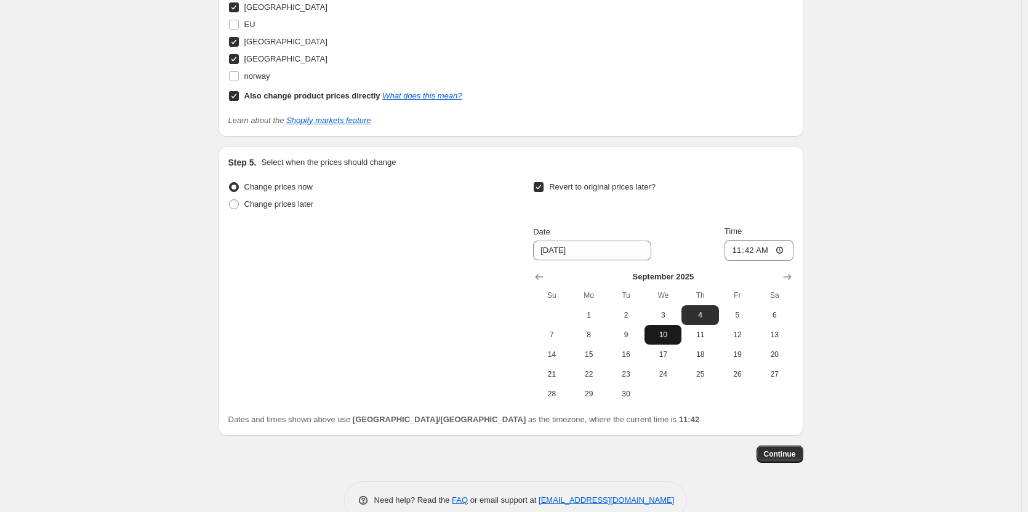
click at [667, 335] on span "10" at bounding box center [662, 335] width 27 height 10
type input "[DATE]"
click at [782, 251] on input "11:42" at bounding box center [758, 250] width 69 height 21
type input "05:59"
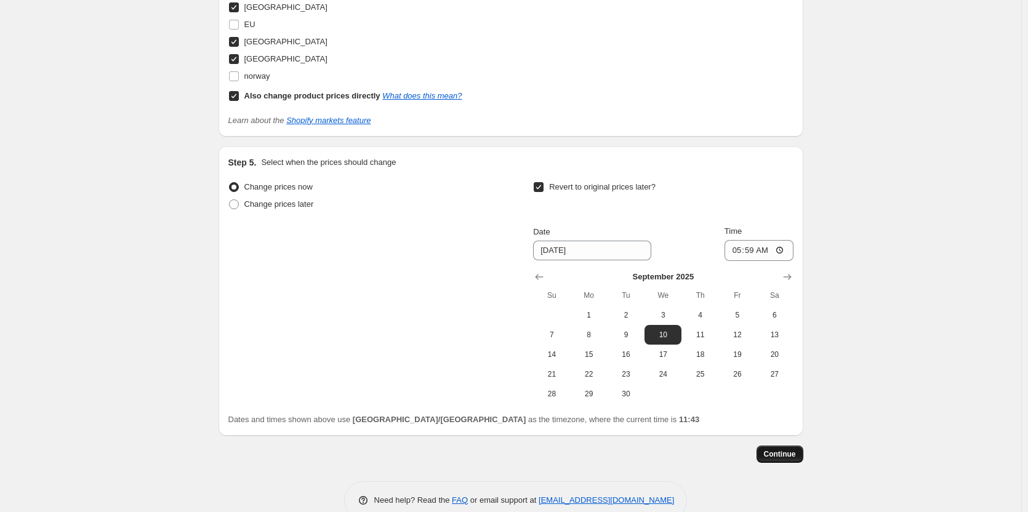
click at [794, 454] on span "Continue" at bounding box center [780, 454] width 32 height 10
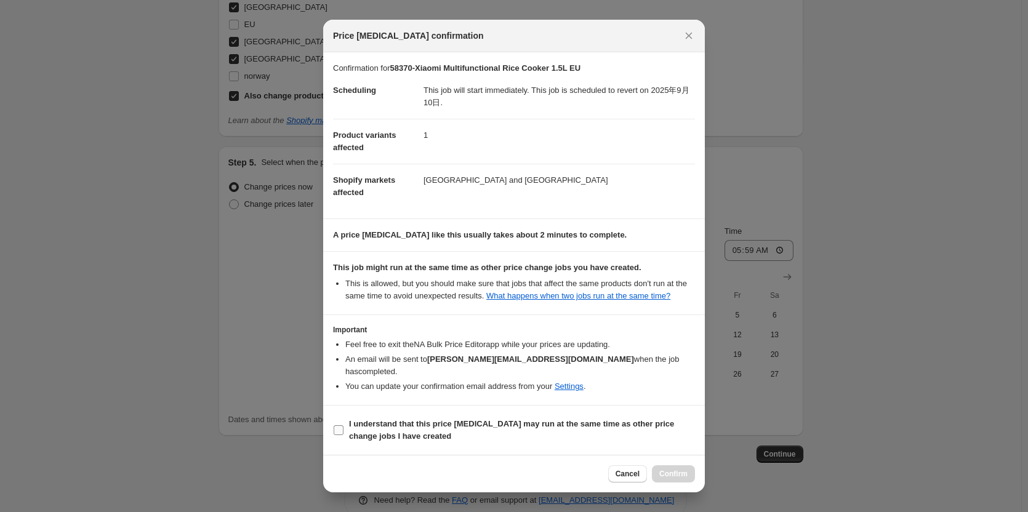
click at [346, 430] on label "I understand that this price [MEDICAL_DATA] may run at the same time as other p…" at bounding box center [514, 430] width 362 height 30
click at [343, 430] on input "I understand that this price [MEDICAL_DATA] may run at the same time as other p…" at bounding box center [339, 430] width 10 height 10
checkbox input "true"
click at [667, 471] on span "Confirm" at bounding box center [673, 474] width 28 height 10
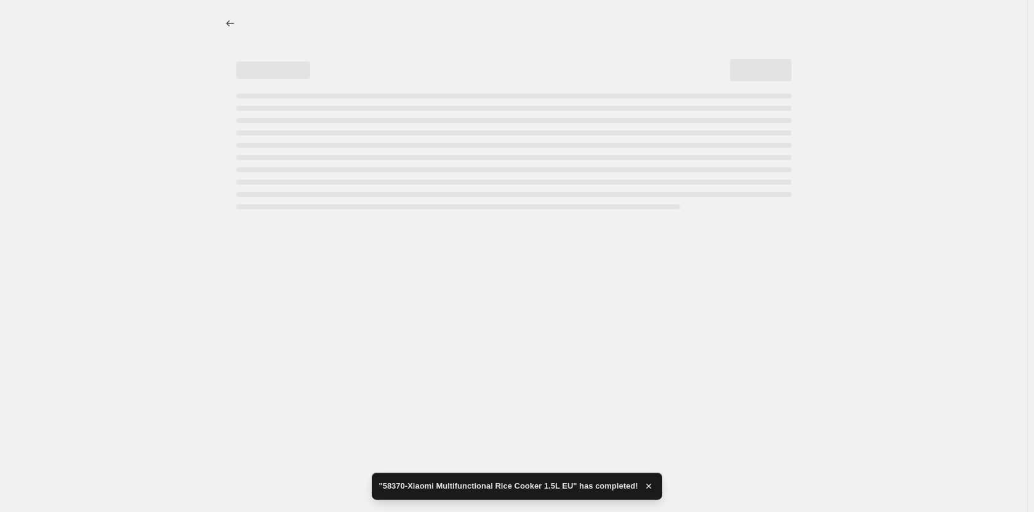
select select "55491821903"
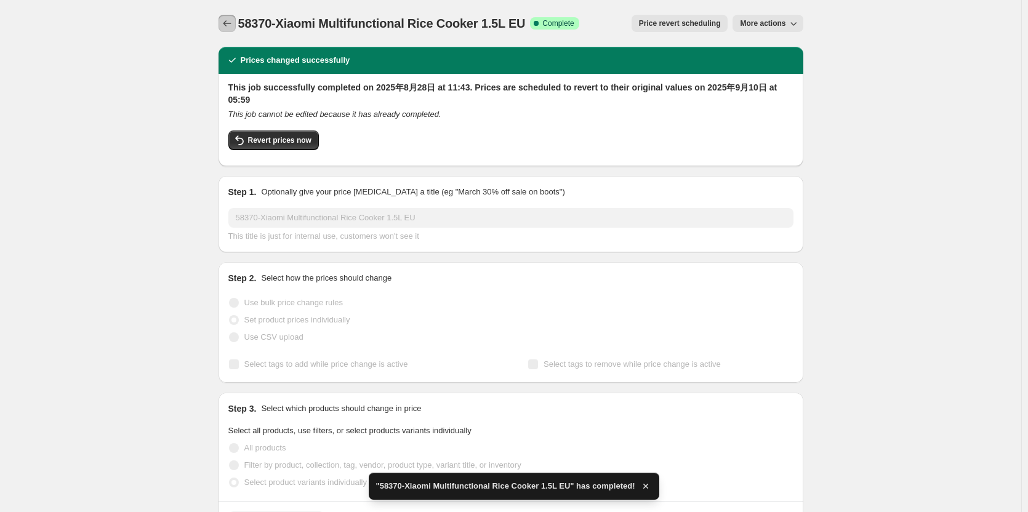
click at [233, 28] on icon "Price change jobs" at bounding box center [227, 23] width 12 height 12
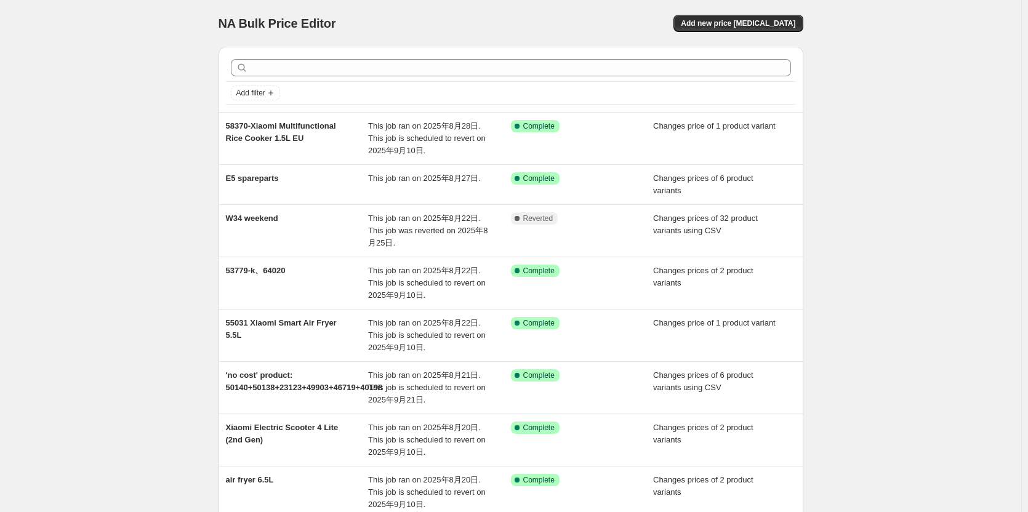
click at [183, 134] on div "NA Bulk Price Editor. This page is ready NA Bulk Price Editor Add new price [ME…" at bounding box center [510, 372] width 1021 height 745
